Goal: Task Accomplishment & Management: Manage account settings

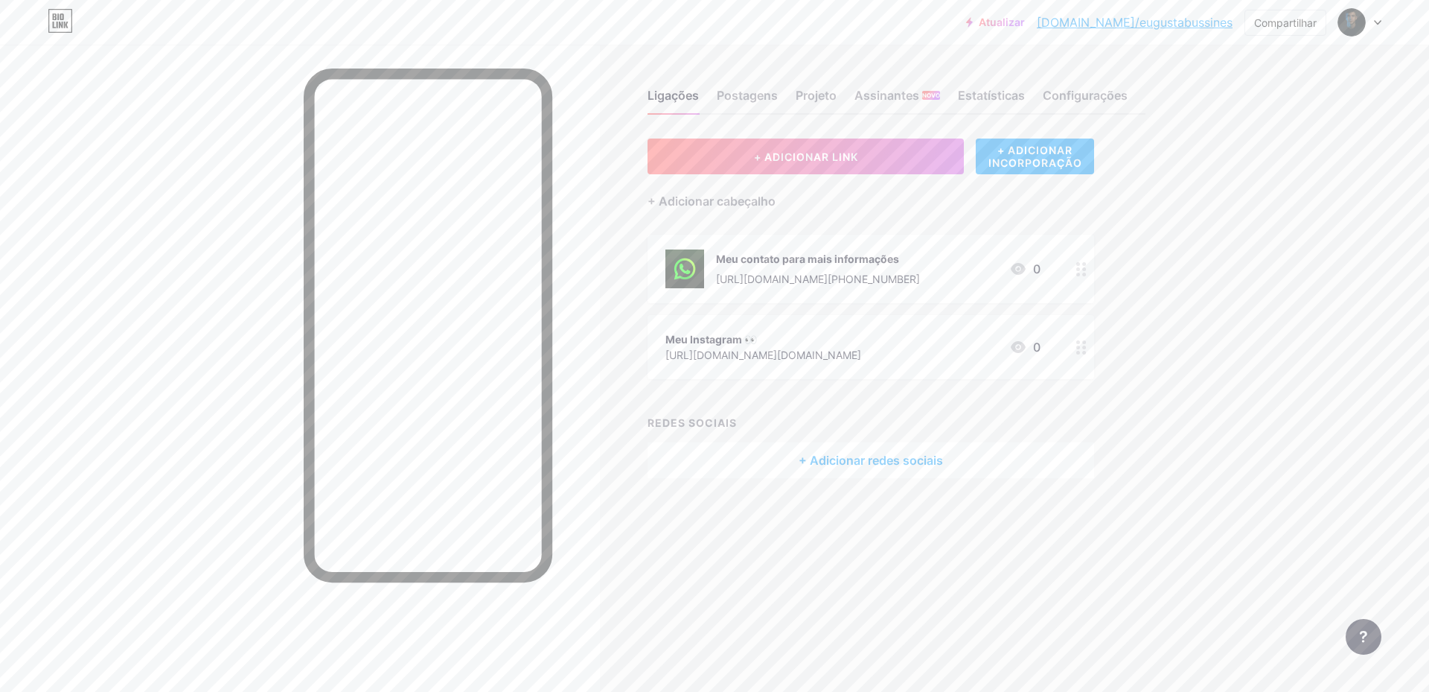
click at [588, 273] on div at bounding box center [300, 391] width 600 height 692
click at [682, 526] on div "Ligações Postagens Projeto Assinantes NOVO Estatísticas Configurações + ADICION…" at bounding box center [604, 299] width 1208 height 508
click at [1164, 22] on font "[DOMAIN_NAME]/eugustabussines" at bounding box center [1135, 22] width 196 height 15
click at [1018, 156] on font "+ ADICIONAR INCORPORAÇÃO" at bounding box center [1036, 156] width 94 height 25
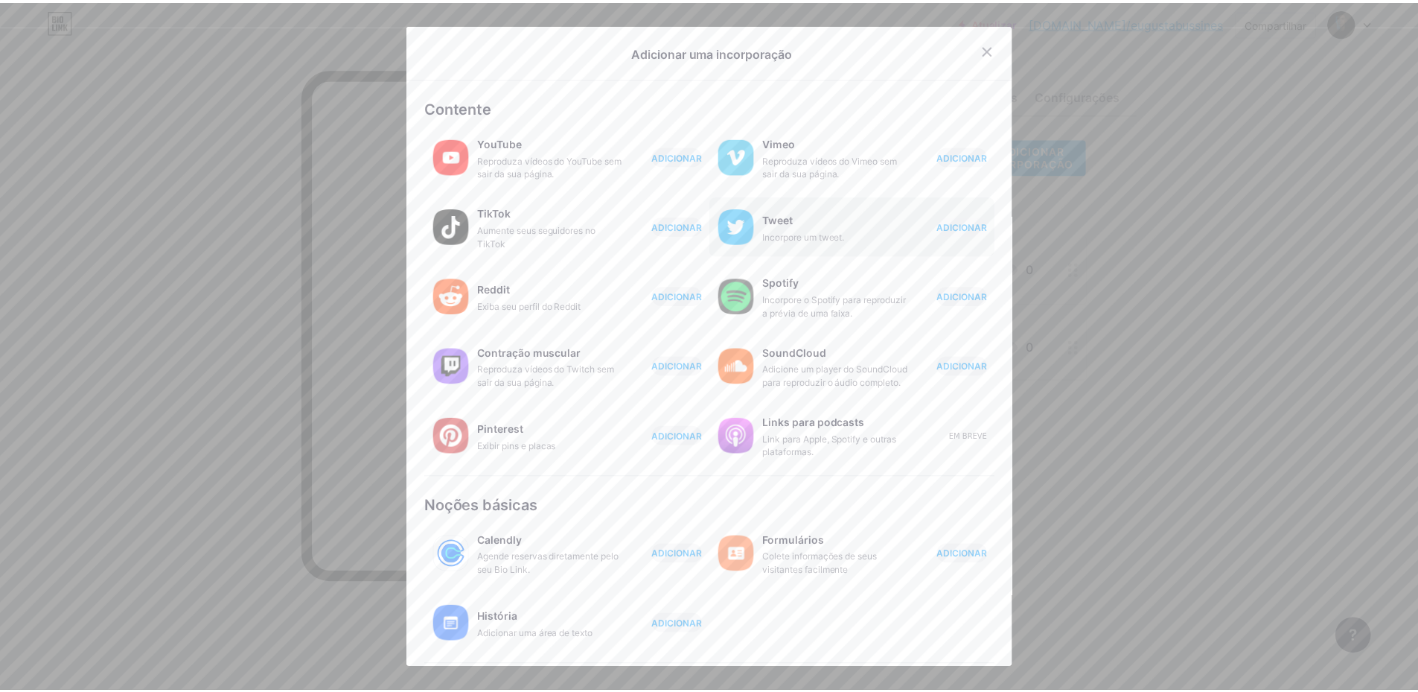
scroll to position [115, 0]
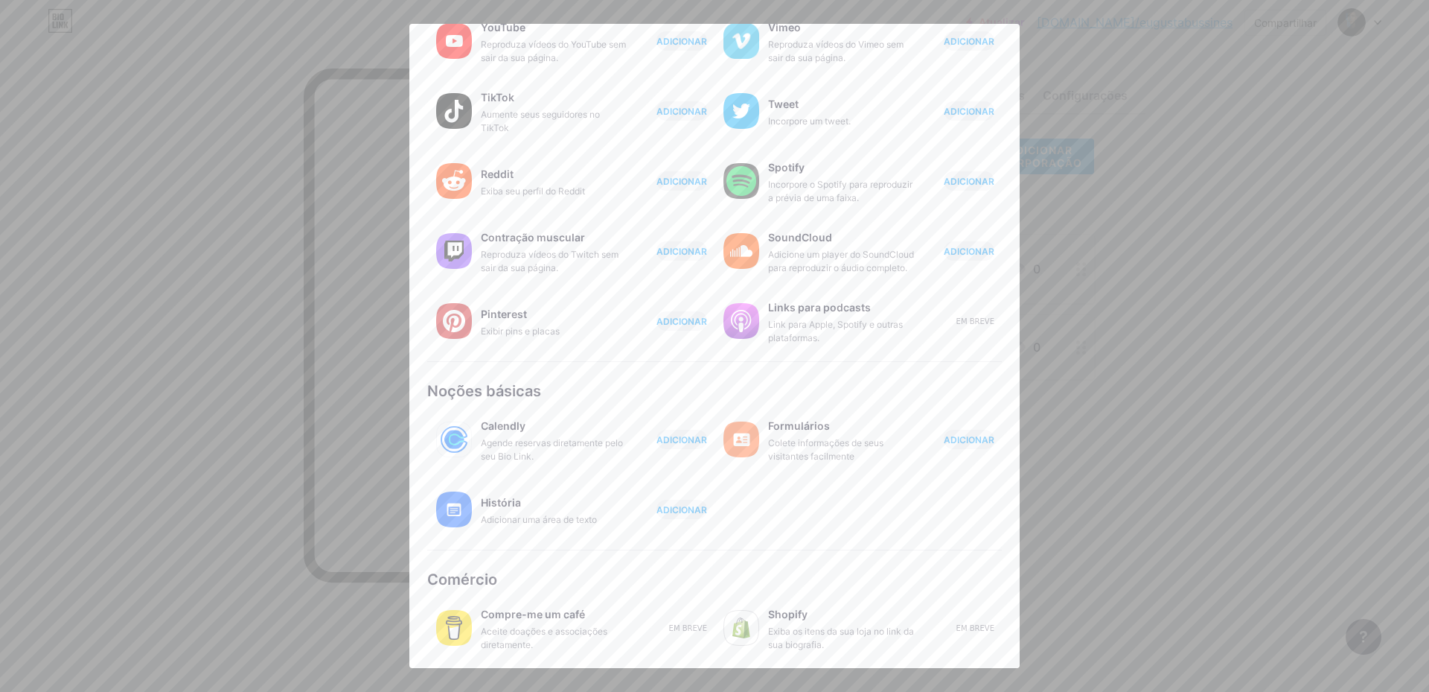
click at [1334, 378] on div at bounding box center [714, 346] width 1429 height 692
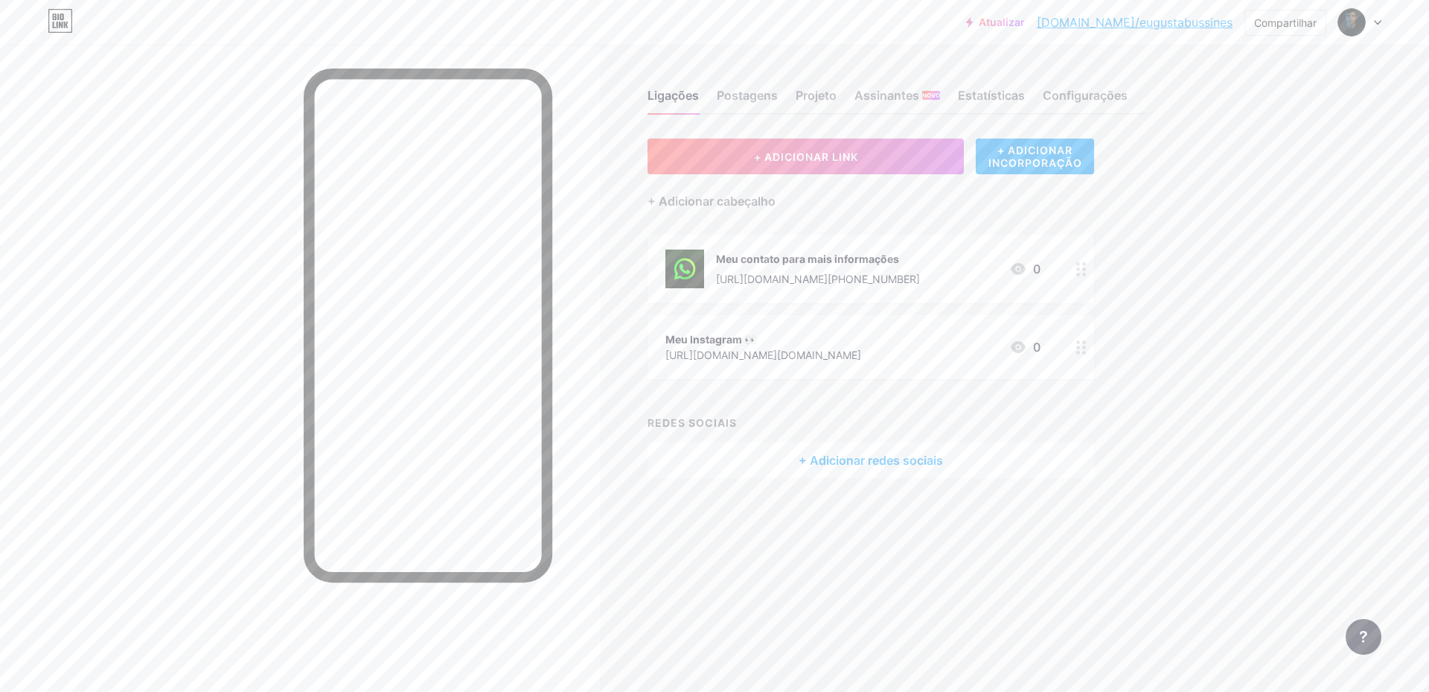
click at [1301, 112] on div "Atualizar [DOMAIN_NAME]/eugust... [DOMAIN_NAME]/eugustabussines Compartilhar Tr…" at bounding box center [714, 346] width 1429 height 692
drag, startPoint x: 1088, startPoint y: 27, endPoint x: 1231, endPoint y: 36, distance: 142.5
click at [1231, 36] on div "Atualizar [DOMAIN_NAME]/eugust... [DOMAIN_NAME]/eugustabussines Compartilhar Tr…" at bounding box center [714, 22] width 1429 height 45
copy font "[DOMAIN_NAME]/eugustabussines"
click at [762, 91] on font "Postagens" at bounding box center [747, 95] width 61 height 15
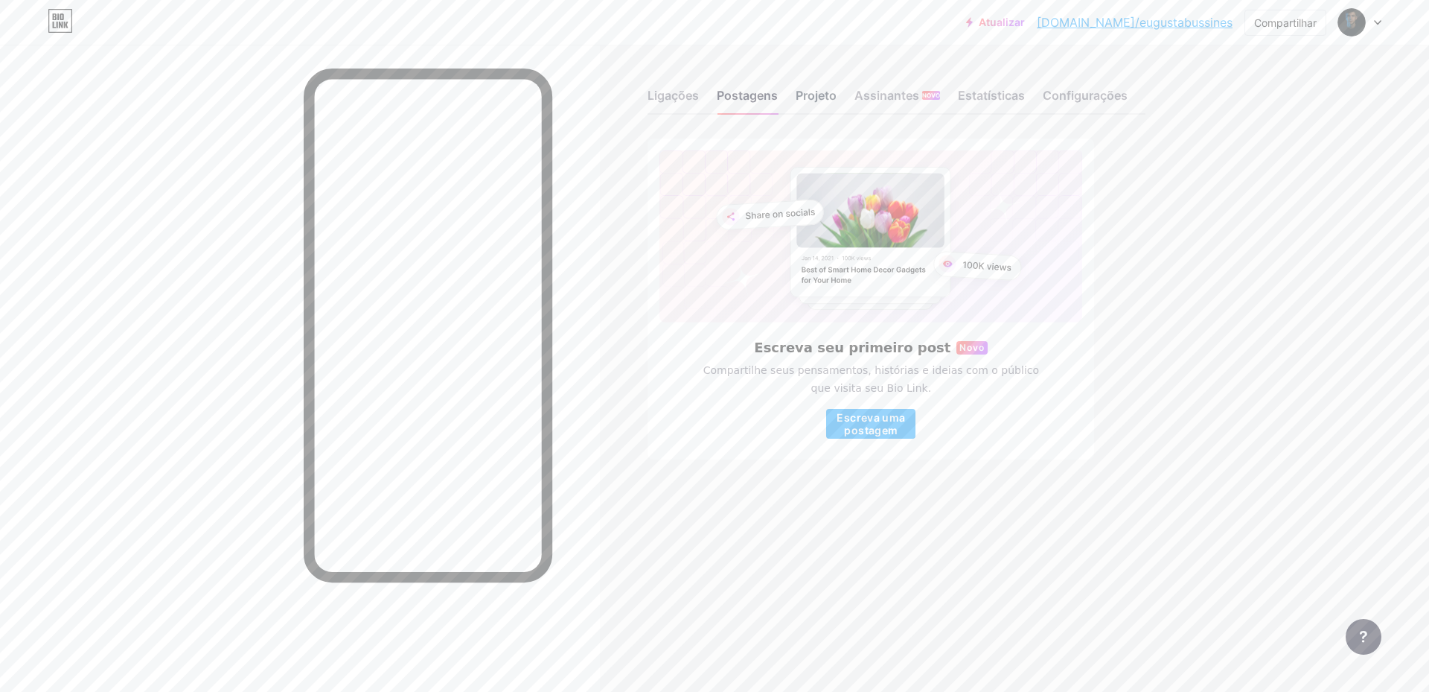
click at [801, 91] on font "Projeto" at bounding box center [816, 95] width 41 height 15
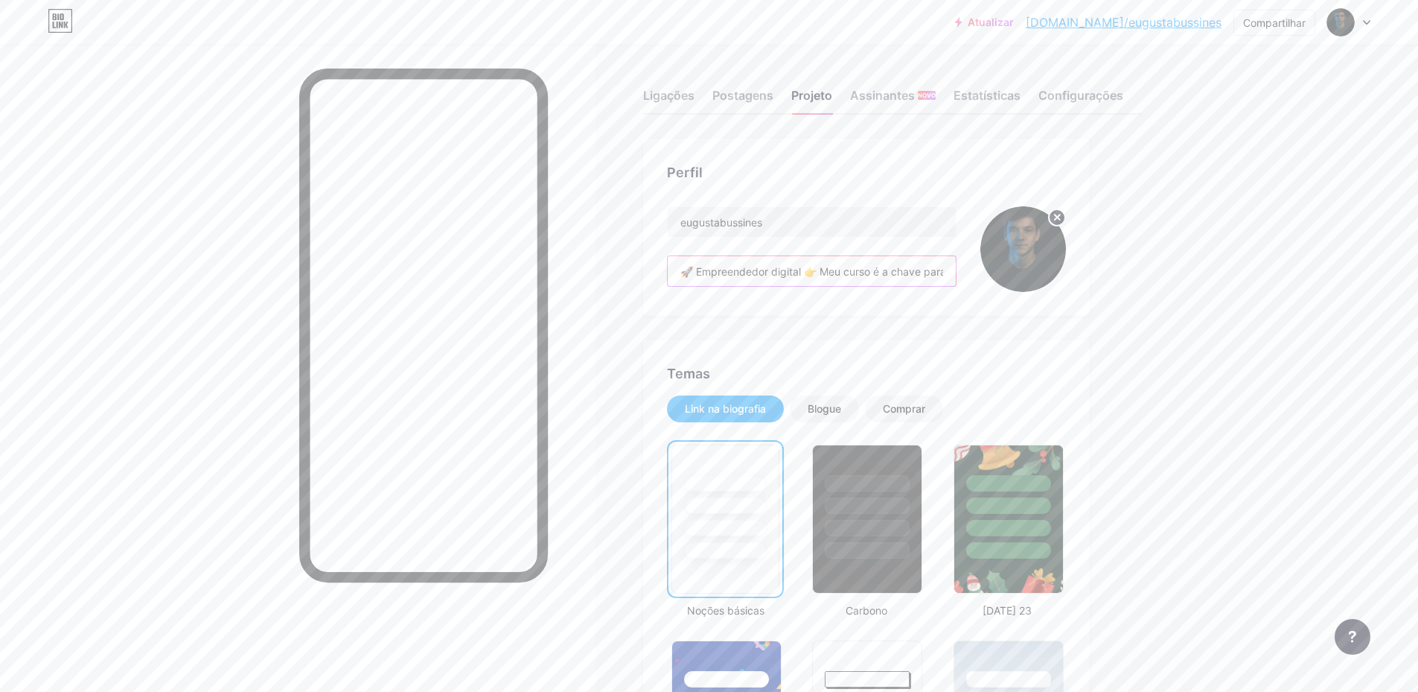
scroll to position [0, 334]
drag, startPoint x: 684, startPoint y: 270, endPoint x: 1112, endPoint y: 271, distance: 428.1
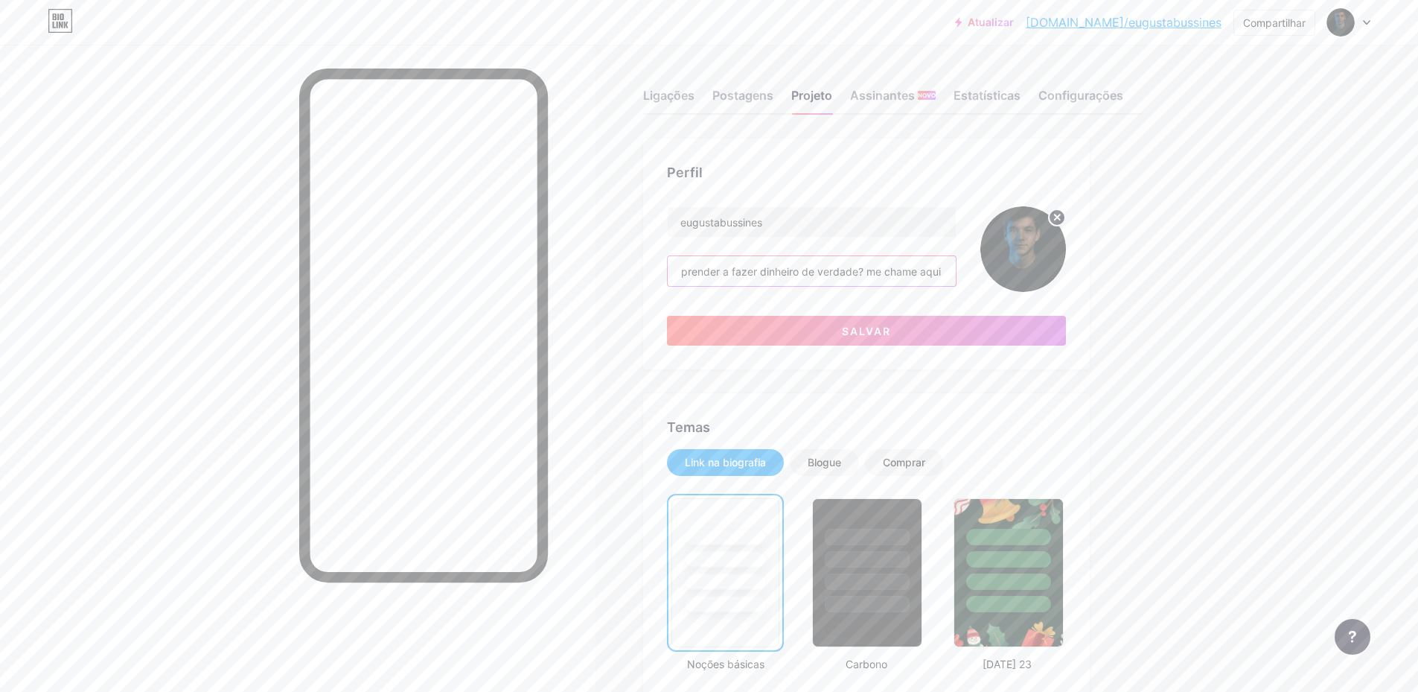
scroll to position [0, 43]
click at [851, 276] on input "Quer aprender a fazer dinheiro de verdade? me chame aqui 👇" at bounding box center [812, 271] width 288 height 30
click at [822, 269] on input "Quer aprender a fazer dinheiro de verdade, sem magica NENHUMA? me chame aqui 👇" at bounding box center [812, 271] width 288 height 30
click at [824, 265] on input "Quer aprender a fazer dinheiro de verdade, sem magica NENHUMA? me chame aqui 👇" at bounding box center [812, 271] width 288 height 30
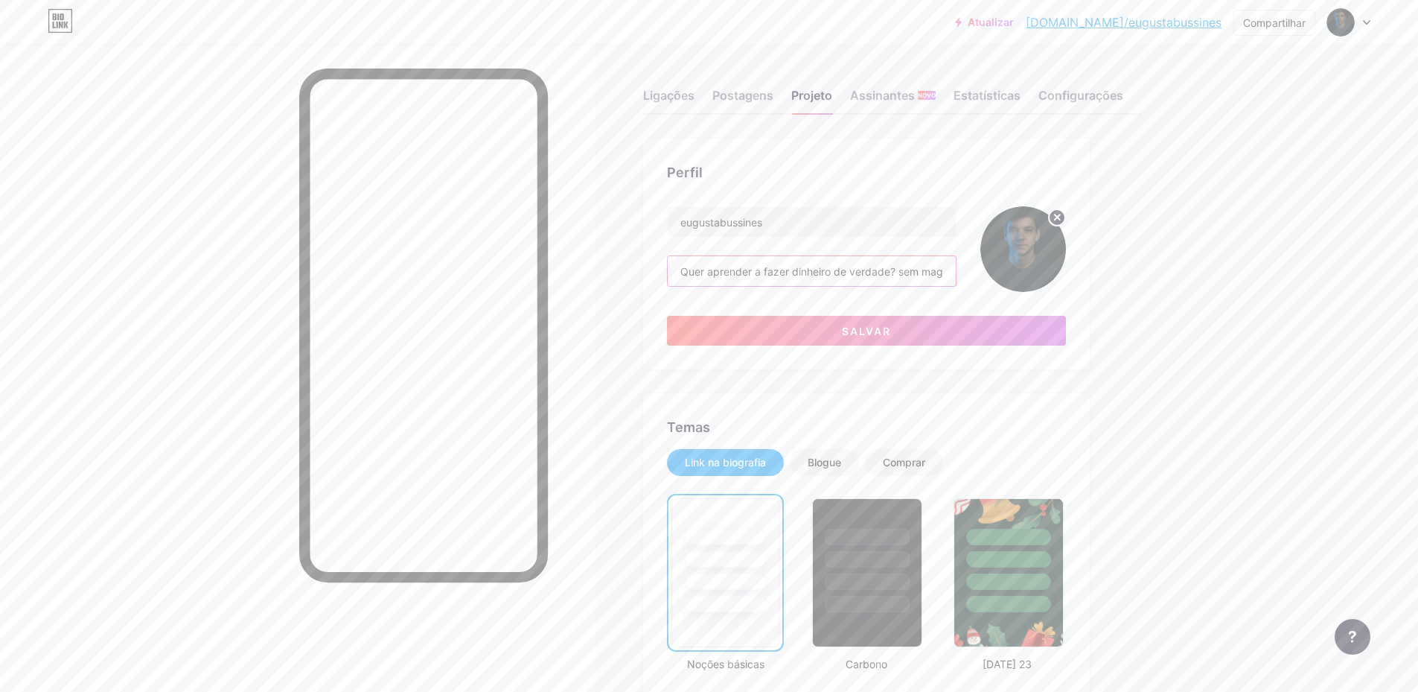
scroll to position [0, 167]
drag, startPoint x: 902, startPoint y: 272, endPoint x: 856, endPoint y: 264, distance: 46.9
click at [856, 264] on input "Quer aprender a fazer dinheiro de verdade? sem magica NENHUMA? me chame aqui 👇" at bounding box center [812, 271] width 288 height 30
click at [855, 266] on input "Quer aprender a fazer dinheiro de verdade? sem magica NENHUMA? me chame aqui 👇" at bounding box center [812, 271] width 288 height 30
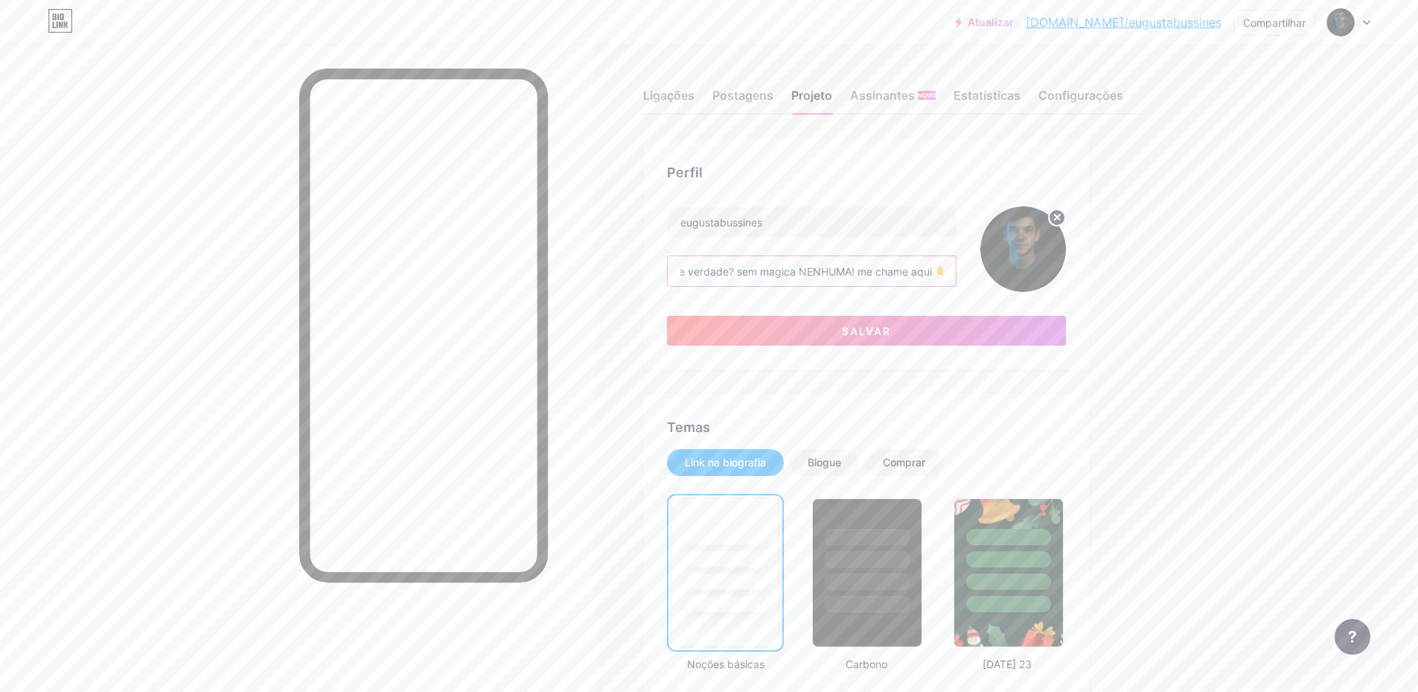
click at [739, 272] on input "Quer aprender a fazer dinheiro de verdade? sem magica NENHUMA! me chame aqui 👇" at bounding box center [812, 271] width 288 height 30
drag, startPoint x: 864, startPoint y: 276, endPoint x: 1075, endPoint y: 263, distance: 211.9
click at [1075, 263] on div "Perfil eugustabussines Quer aprender a fazer dinheiro de verdade?Sem magica NEN…" at bounding box center [866, 253] width 447 height 231
click at [948, 267] on input "Quer aprender a fazer dinheiro de verdade?Sem magica NENHUMA! me chame aqui 👇" at bounding box center [812, 271] width 288 height 30
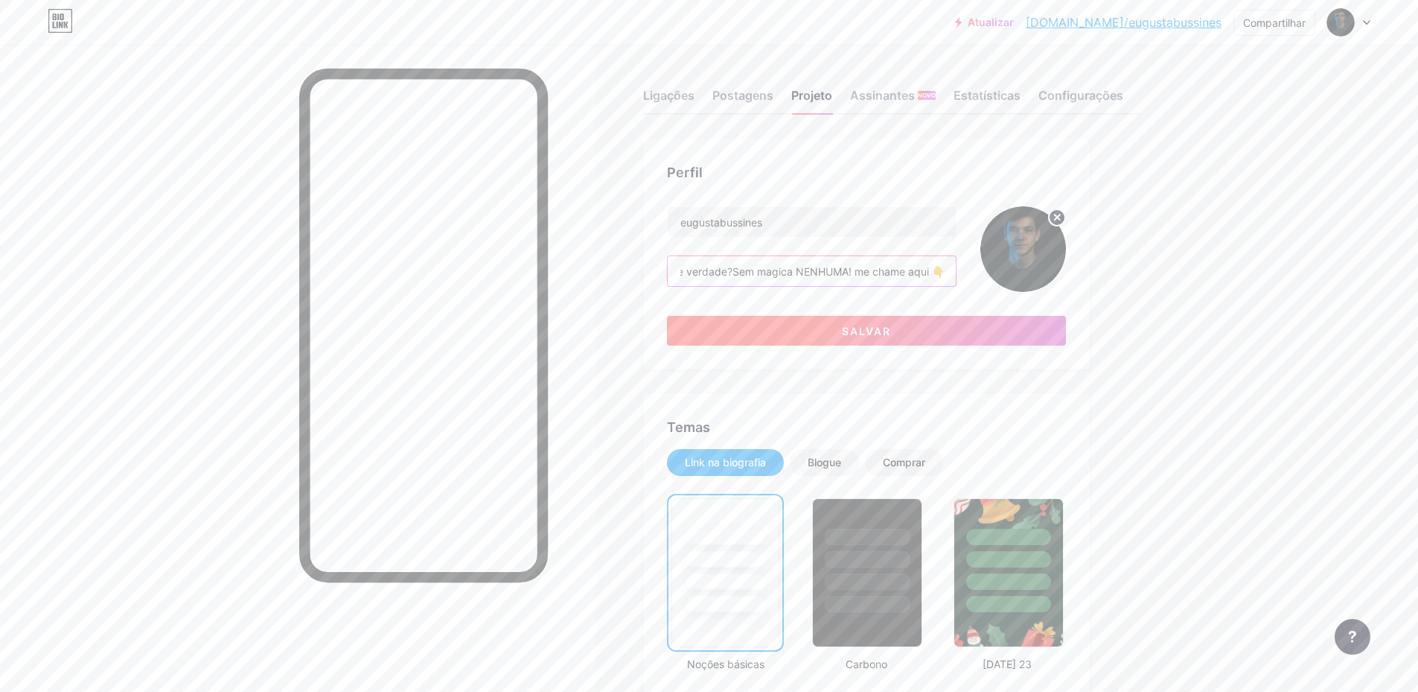
type input "Quer aprender a fazer dinheiro de verdade?Sem magica NENHUMA! me chame aqui 👇"
click at [869, 339] on button "Salvar" at bounding box center [866, 331] width 399 height 30
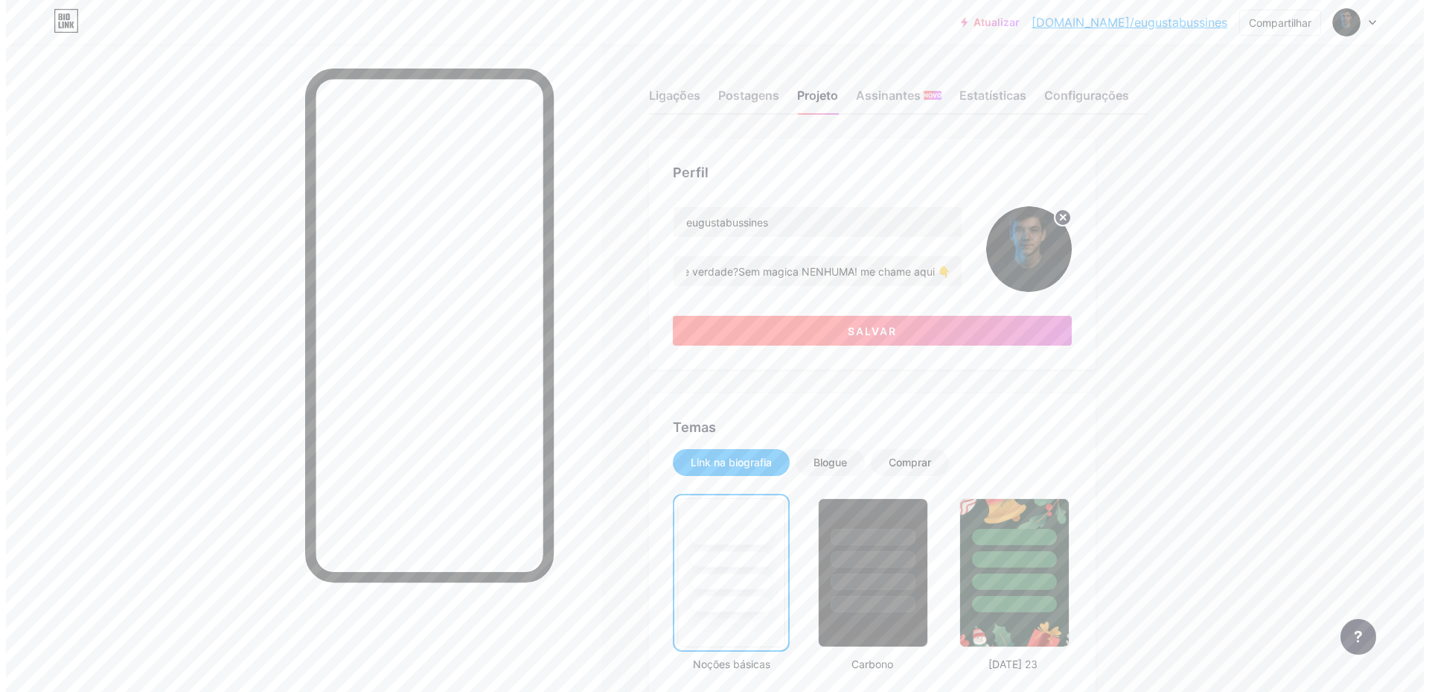
scroll to position [0, 0]
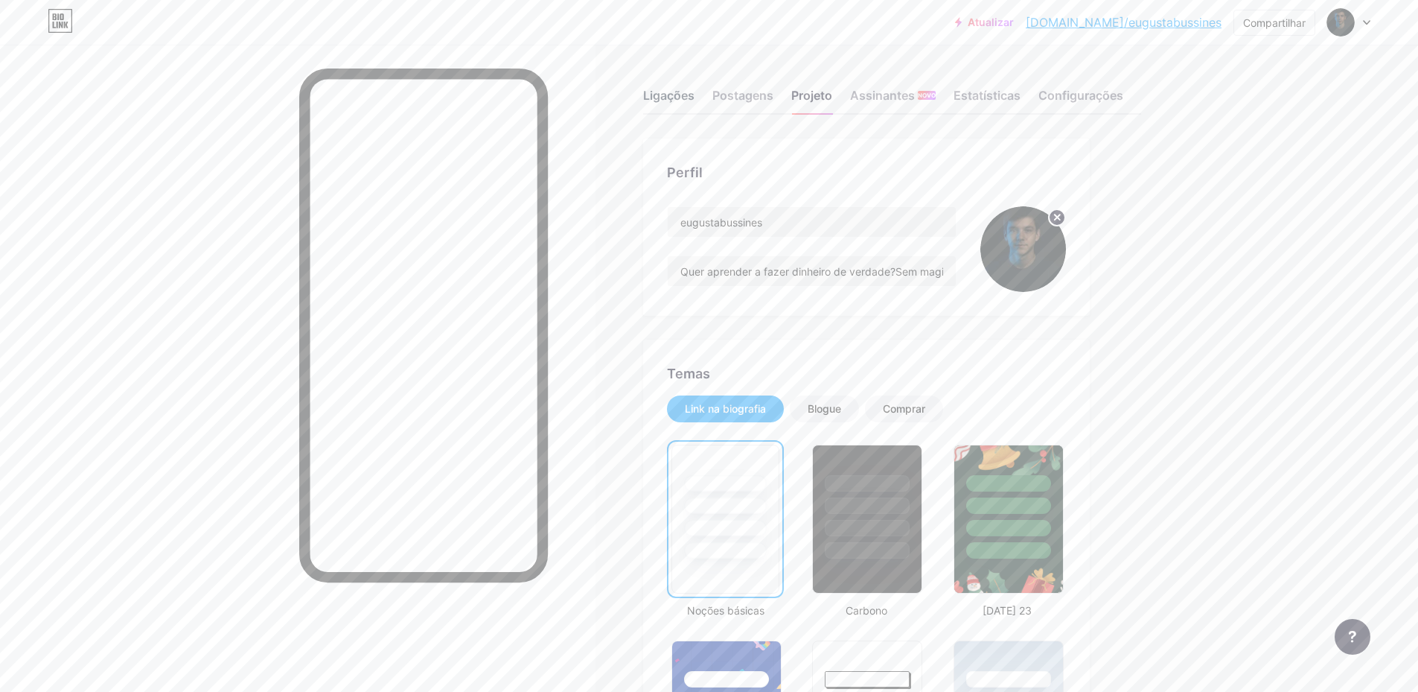
click at [670, 89] on font "Ligações" at bounding box center [668, 95] width 51 height 15
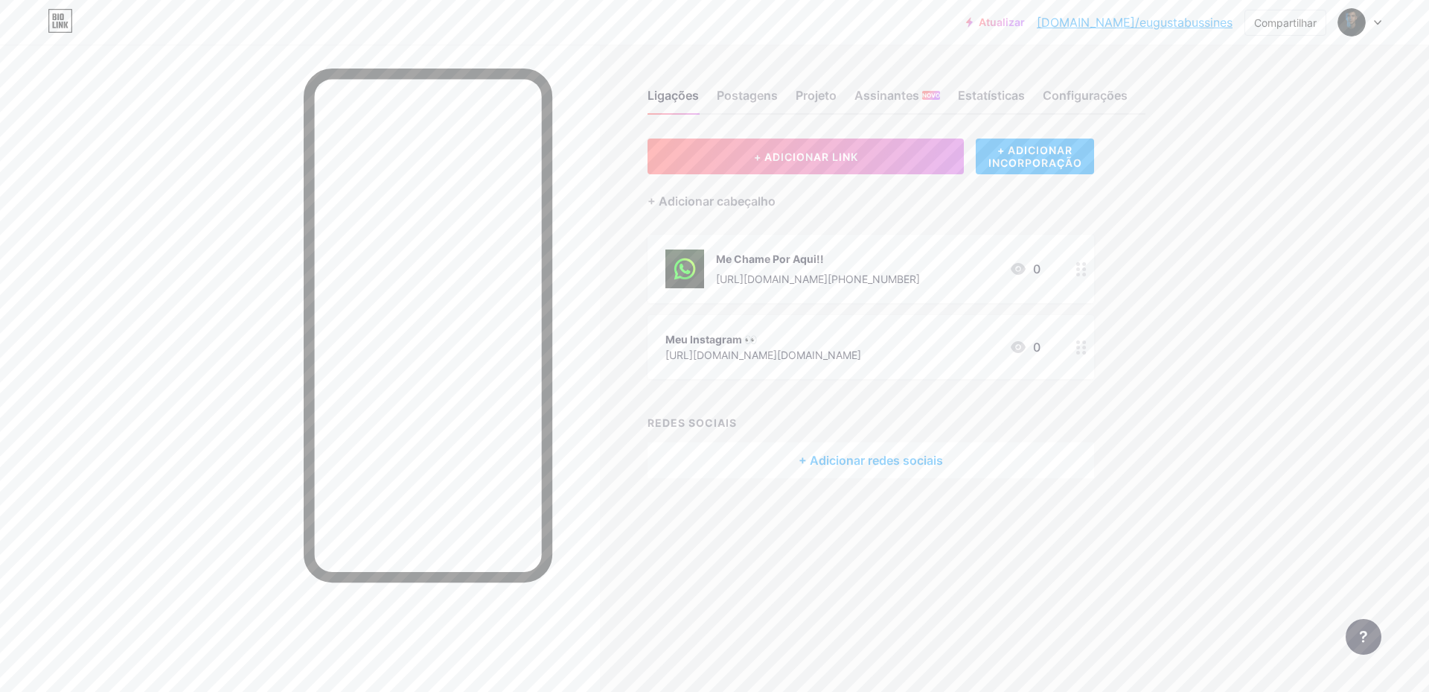
click at [898, 465] on font "+ Adicionar redes sociais" at bounding box center [871, 460] width 144 height 15
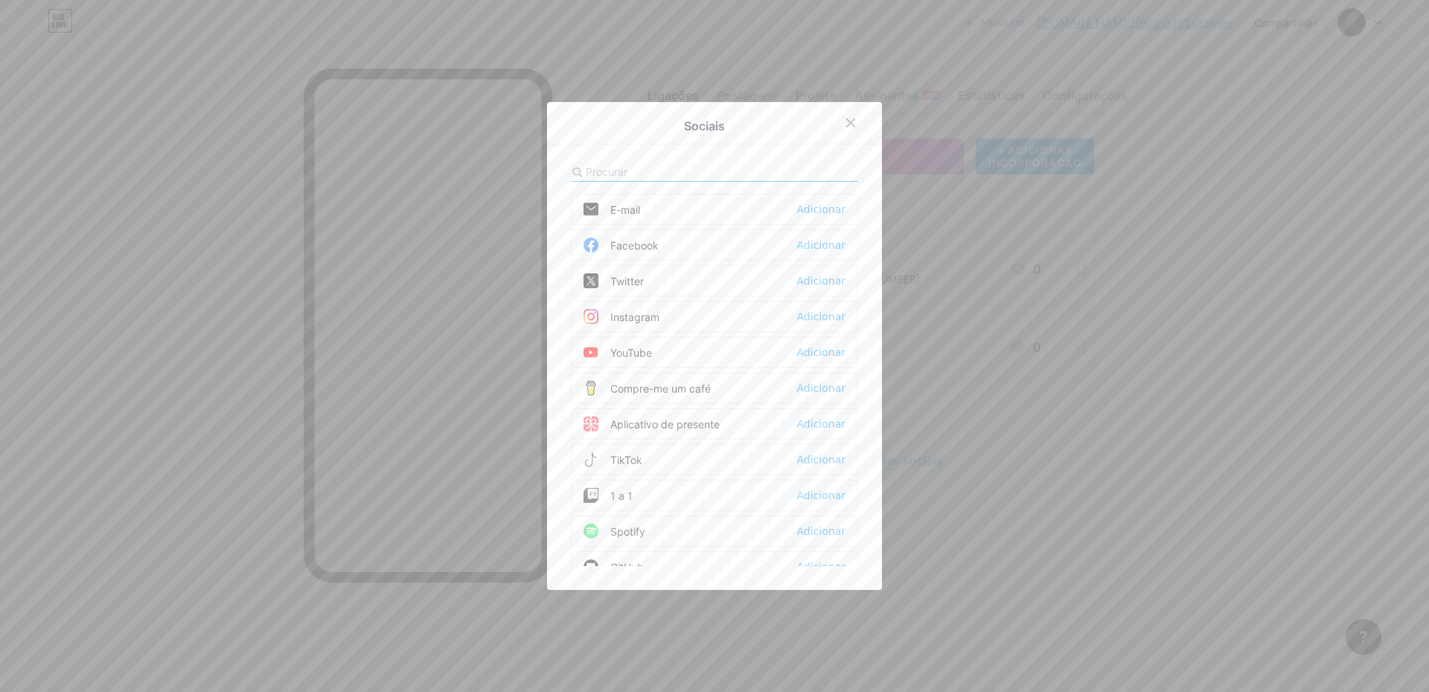
click at [631, 466] on font "TikTok" at bounding box center [626, 460] width 32 height 16
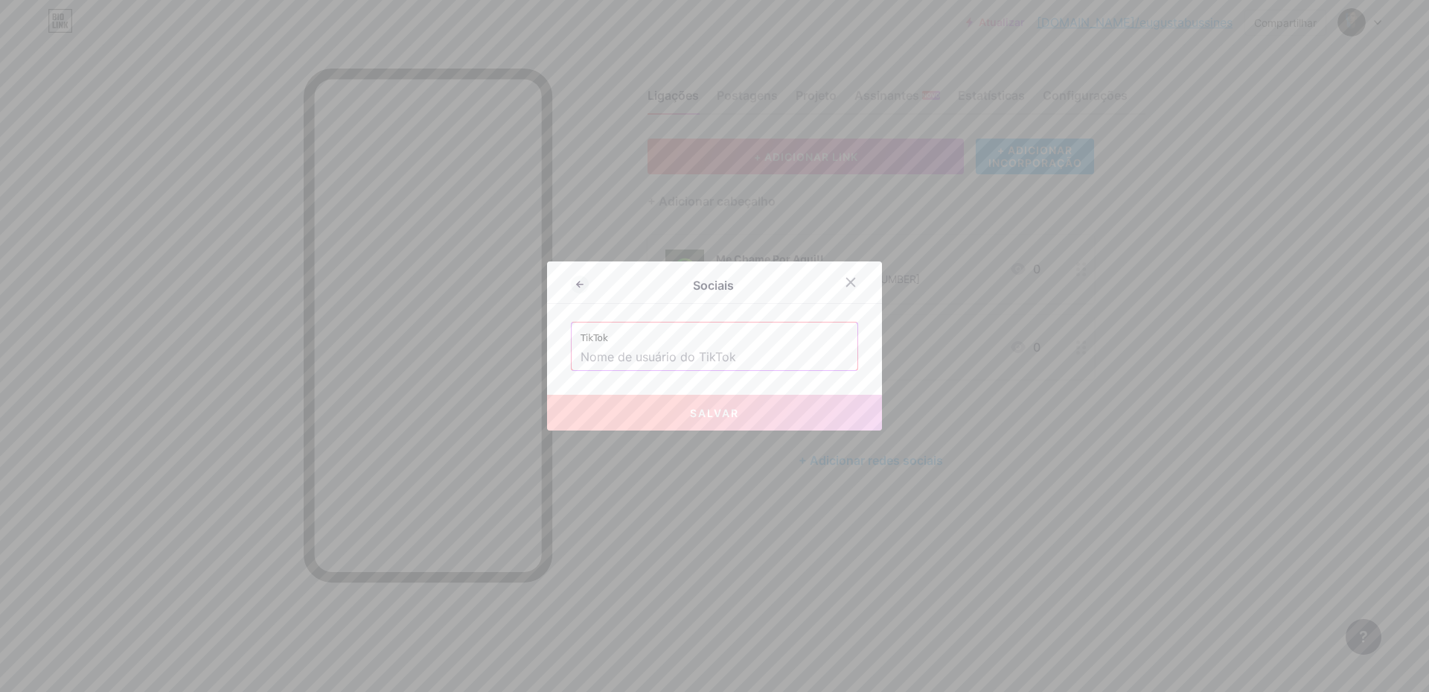
click at [651, 360] on input "text" at bounding box center [715, 357] width 268 height 25
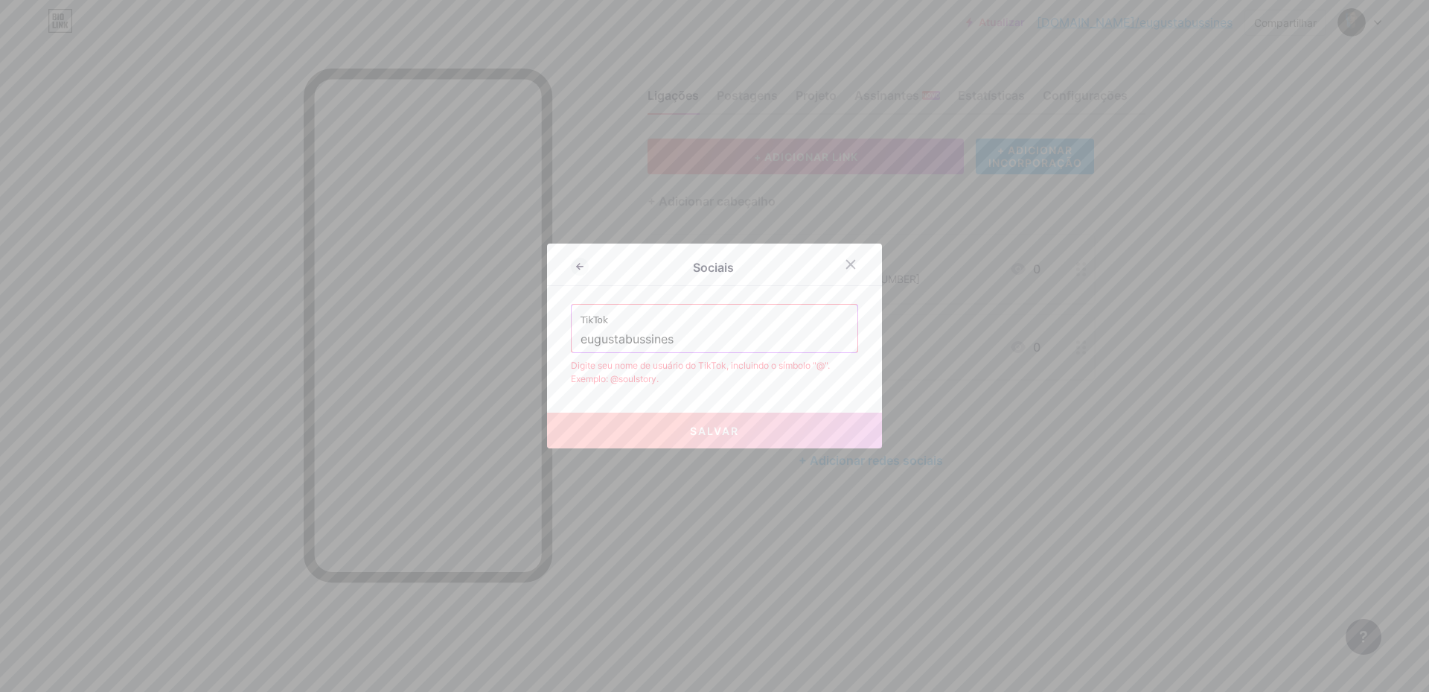
click at [713, 424] on font "Salvar" at bounding box center [714, 430] width 49 height 13
drag, startPoint x: 706, startPoint y: 322, endPoint x: 704, endPoint y: 342, distance: 20.2
click at [704, 328] on div "TikTok eugustabussines" at bounding box center [715, 329] width 286 height 48
click at [704, 344] on input "eugustabussines" at bounding box center [715, 339] width 268 height 25
click at [581, 342] on input "eugustabussines" at bounding box center [715, 339] width 268 height 25
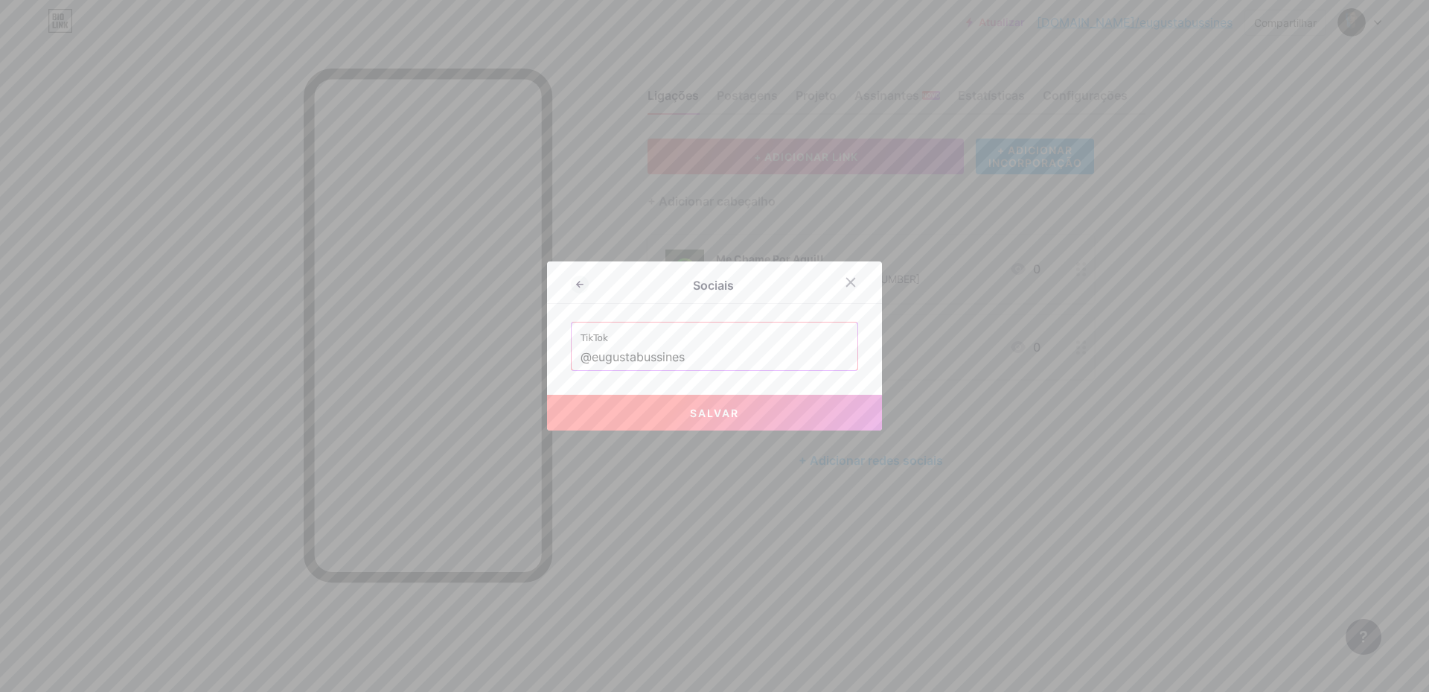
click at [711, 414] on font "Salvar" at bounding box center [714, 412] width 49 height 13
type input "[URL][DOMAIN_NAME]"
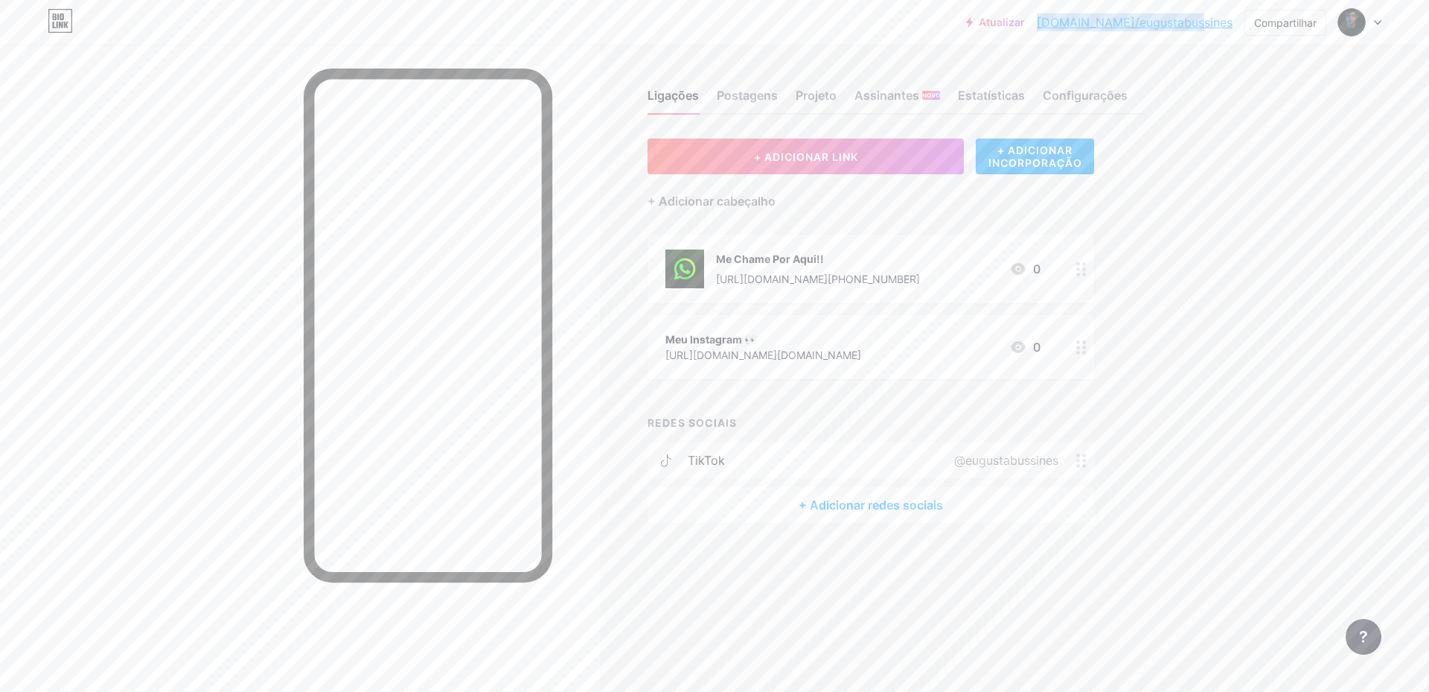
drag, startPoint x: 1090, startPoint y: 22, endPoint x: 1234, endPoint y: 34, distance: 144.9
click at [1234, 34] on div "Atualizar [DOMAIN_NAME]/eugust... [DOMAIN_NAME]/eugustabussines Compartilhar Tr…" at bounding box center [1173, 22] width 415 height 27
copy font "[DOMAIN_NAME]/eugustabussines"
